Goal: Check status: Check status

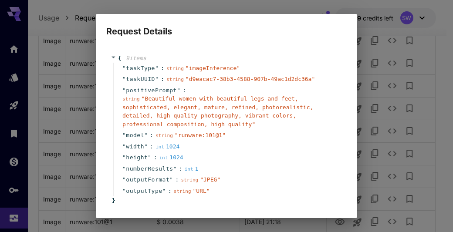
click at [310, 9] on div "Request Details { 9 item s " taskType " : string " imageInference " " taskUUID …" at bounding box center [226, 116] width 453 height 232
click at [303, 0] on div "Request Details { 9 item s " taskType " : string " imageInference " " taskUUID …" at bounding box center [226, 116] width 453 height 232
click at [441, 46] on div "Request Details { 9 item s " taskType " : string " imageInference " " taskUUID …" at bounding box center [226, 116] width 453 height 232
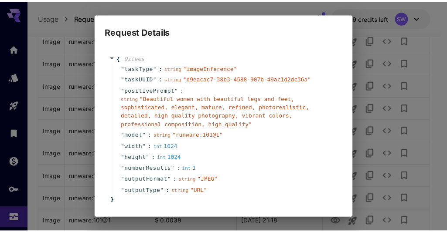
scroll to position [39, 0]
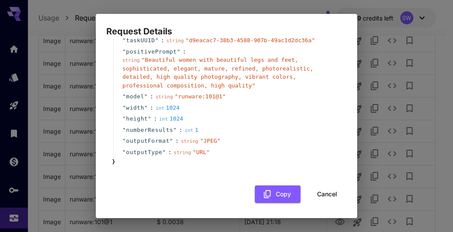
click at [320, 195] on button "Cancel" at bounding box center [327, 195] width 39 height 18
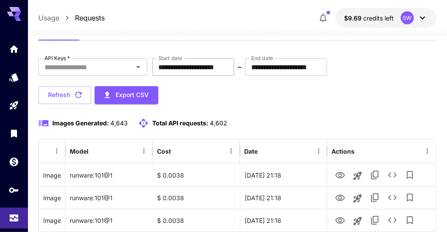
scroll to position [65, 0]
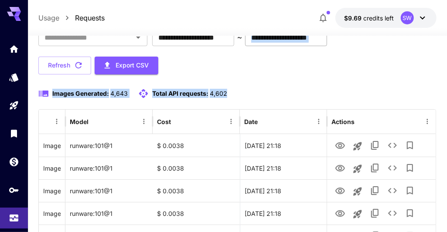
drag, startPoint x: 254, startPoint y: 104, endPoint x: 272, endPoint y: 39, distance: 67.0
click at [81, 64] on icon "button" at bounding box center [78, 65] width 7 height 7
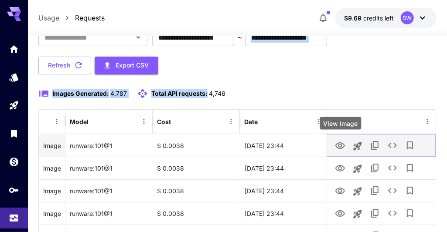
click at [339, 142] on icon "View Image" at bounding box center [340, 146] width 10 height 10
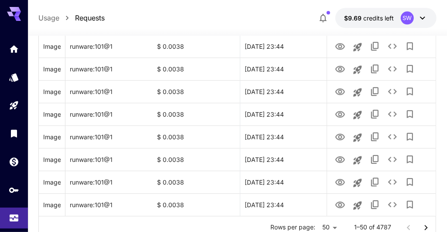
scroll to position [1149, 0]
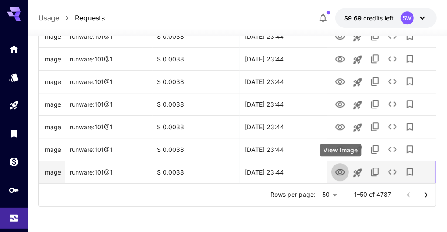
click at [340, 171] on icon "View Image" at bounding box center [340, 172] width 10 height 10
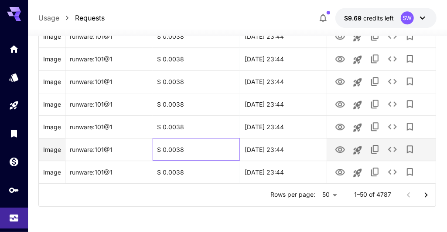
click at [232, 154] on div "$ 0.0038" at bounding box center [195, 149] width 87 height 23
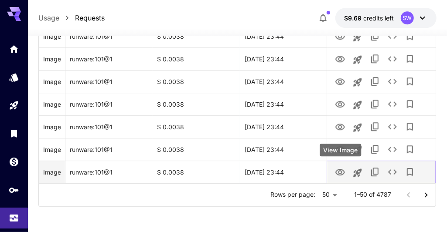
click at [340, 171] on icon "View Image" at bounding box center [340, 172] width 10 height 10
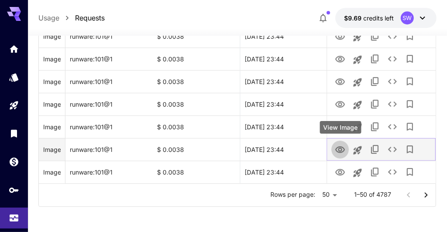
click at [338, 149] on icon "View Image" at bounding box center [340, 149] width 10 height 7
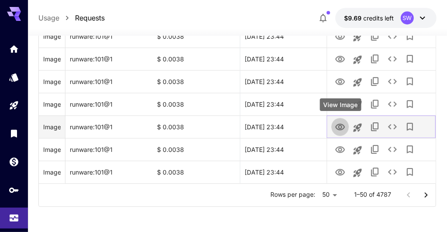
click at [339, 129] on icon "View Image" at bounding box center [340, 127] width 10 height 10
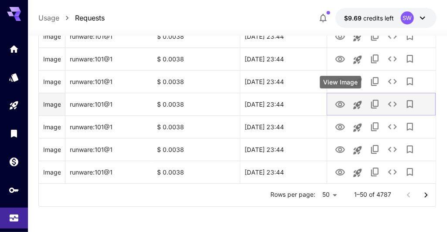
click at [340, 102] on icon "View Image" at bounding box center [340, 104] width 10 height 7
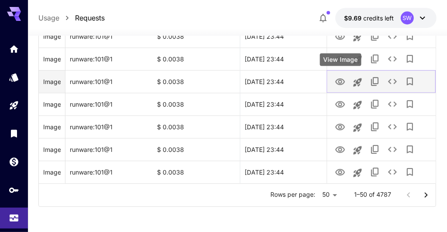
click at [339, 78] on icon "View Image" at bounding box center [340, 81] width 10 height 7
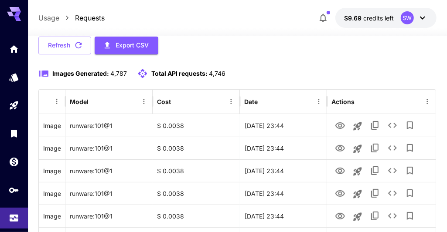
scroll to position [85, 0]
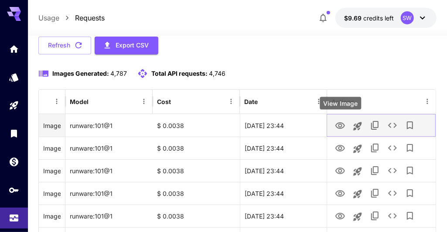
click at [340, 125] on icon "View Image" at bounding box center [340, 126] width 10 height 10
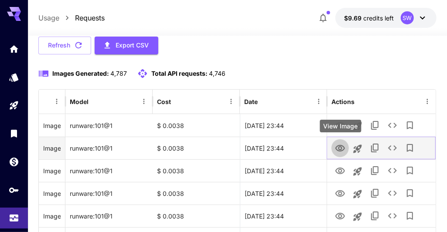
click at [339, 146] on icon "View Image" at bounding box center [340, 148] width 10 height 7
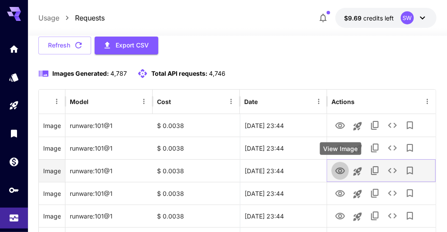
click at [341, 169] on icon "View Image" at bounding box center [340, 171] width 10 height 7
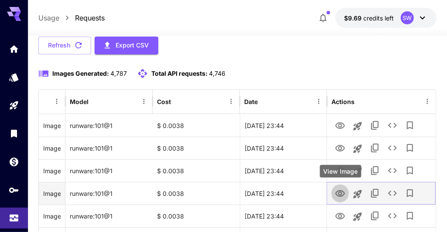
click at [342, 192] on icon "View Image" at bounding box center [340, 193] width 10 height 7
